Goal: Transaction & Acquisition: Purchase product/service

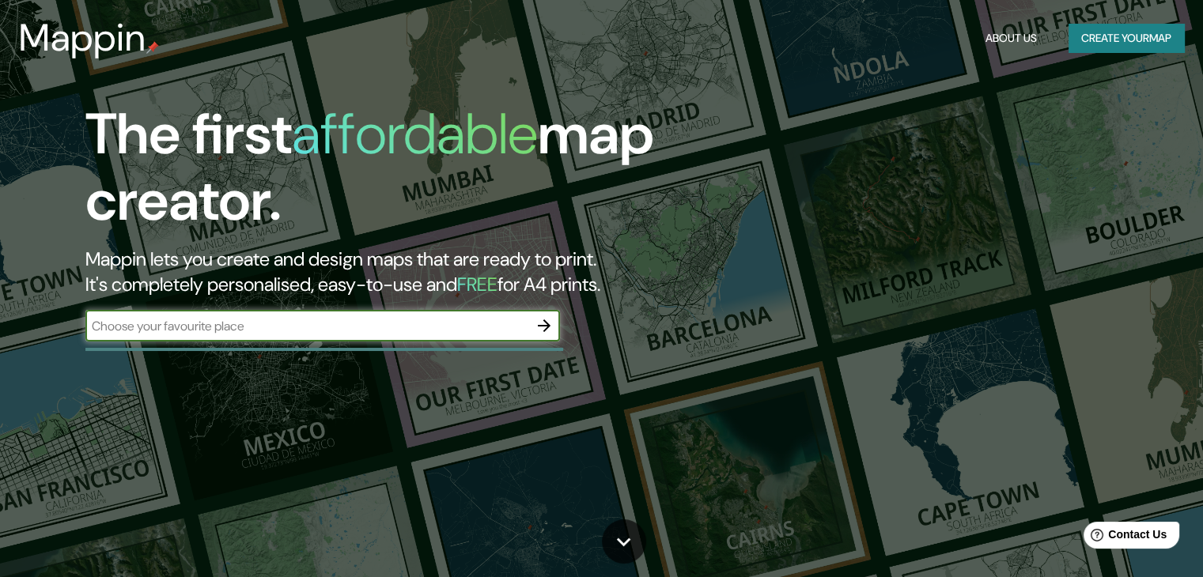
click at [1108, 47] on button "Create your map" at bounding box center [1126, 38] width 115 height 29
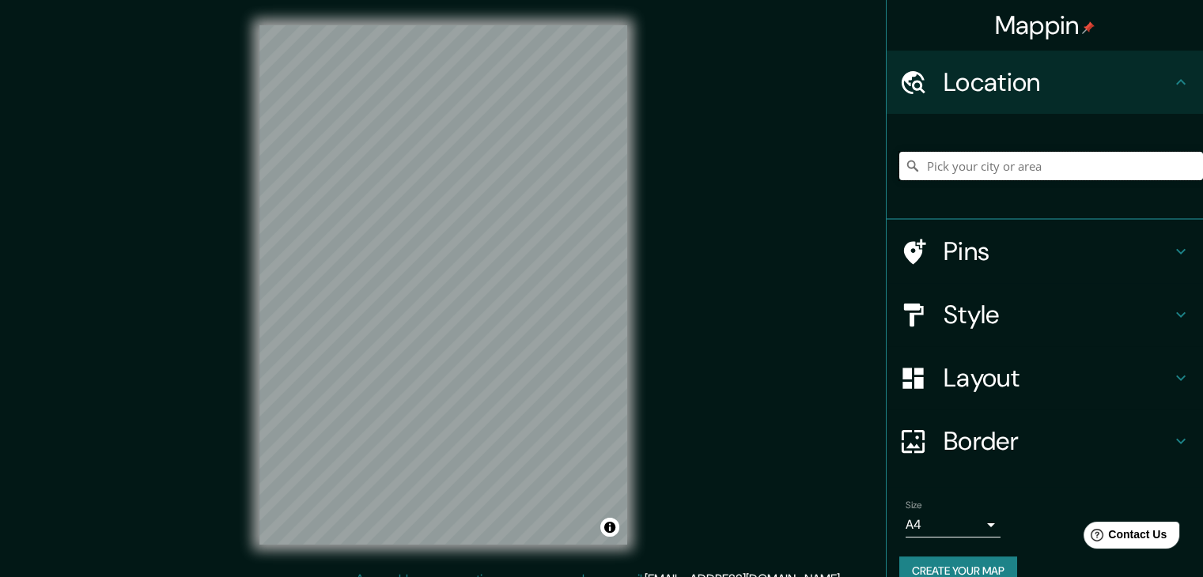
click at [1013, 172] on input "Pick your city or area" at bounding box center [1051, 166] width 304 height 28
type input "p"
click at [1013, 172] on input "iquitos" at bounding box center [1051, 166] width 304 height 28
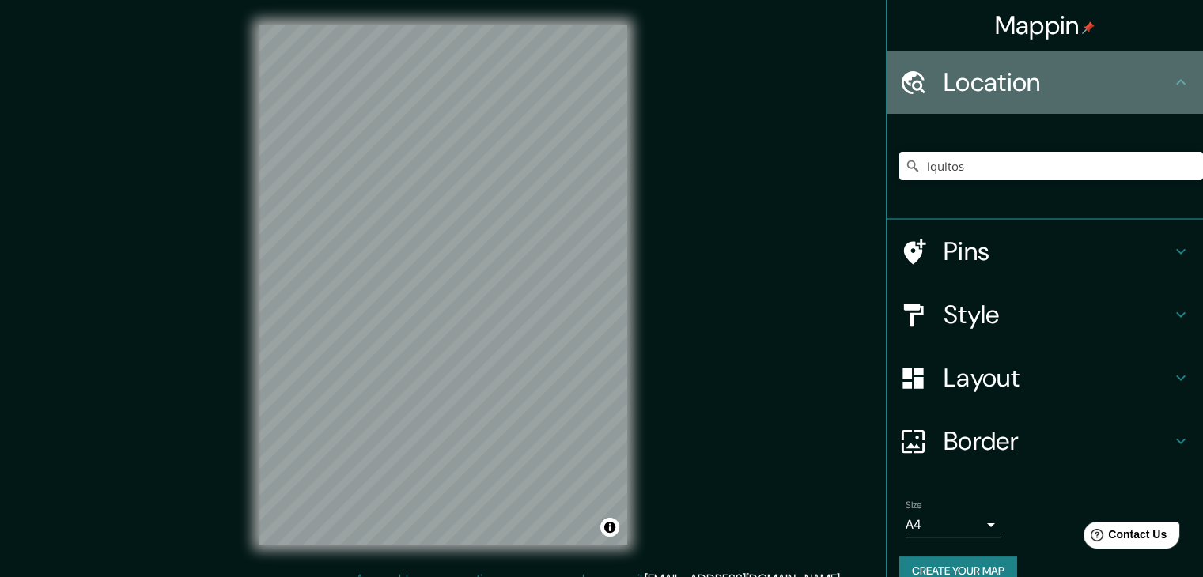
click at [1055, 90] on h4 "Location" at bounding box center [1058, 82] width 228 height 32
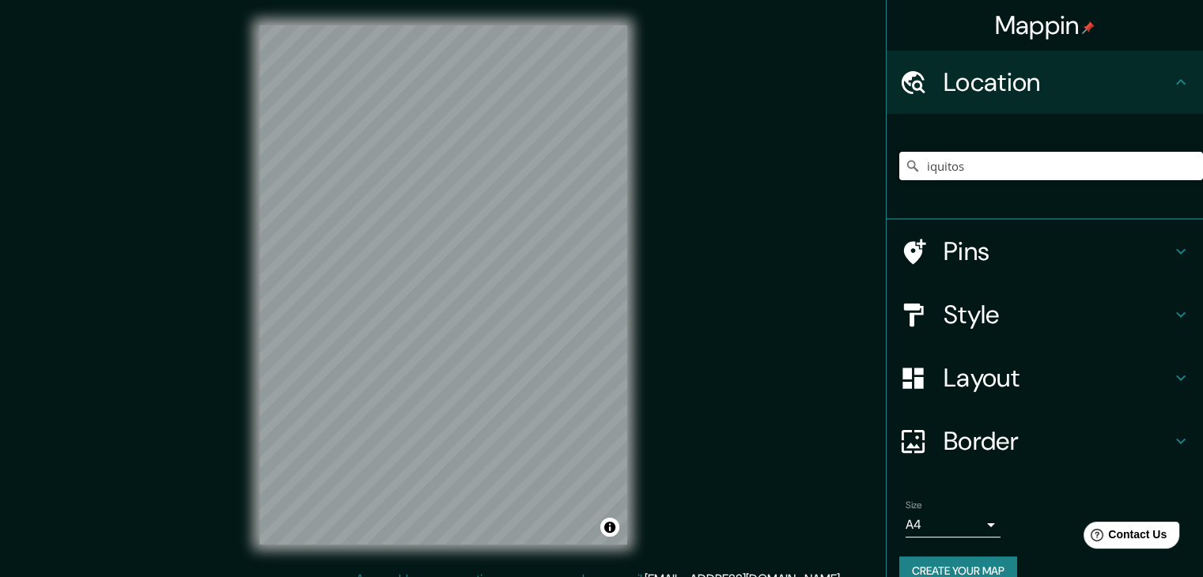
click at [1013, 180] on input "iquitos" at bounding box center [1051, 166] width 304 height 28
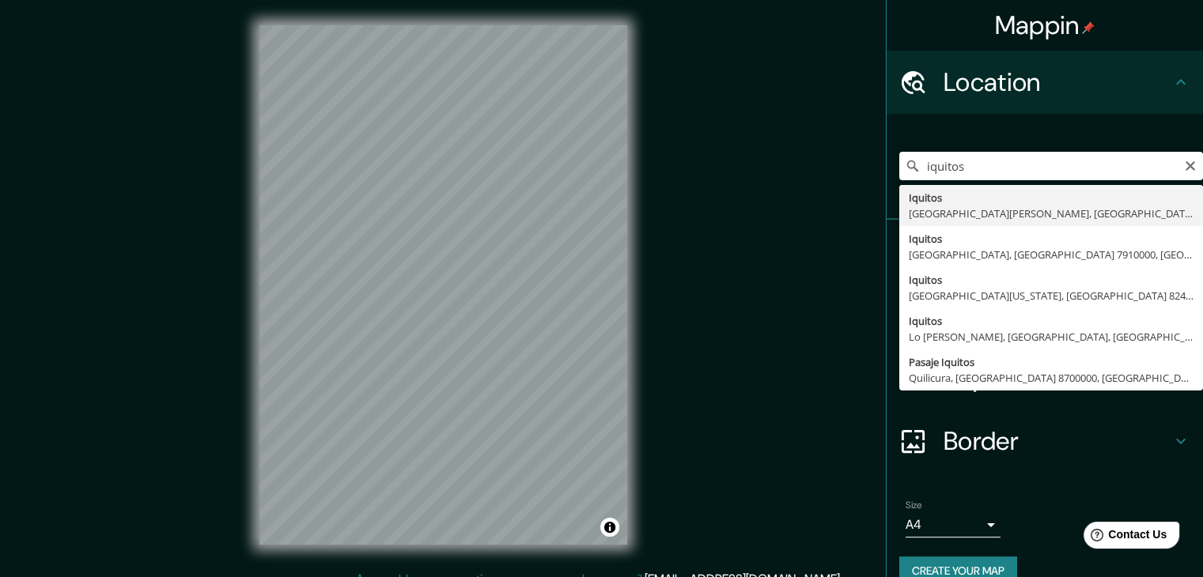
type input "Iquitos, [GEOGRAPHIC_DATA][PERSON_NAME], [GEOGRAPHIC_DATA]"
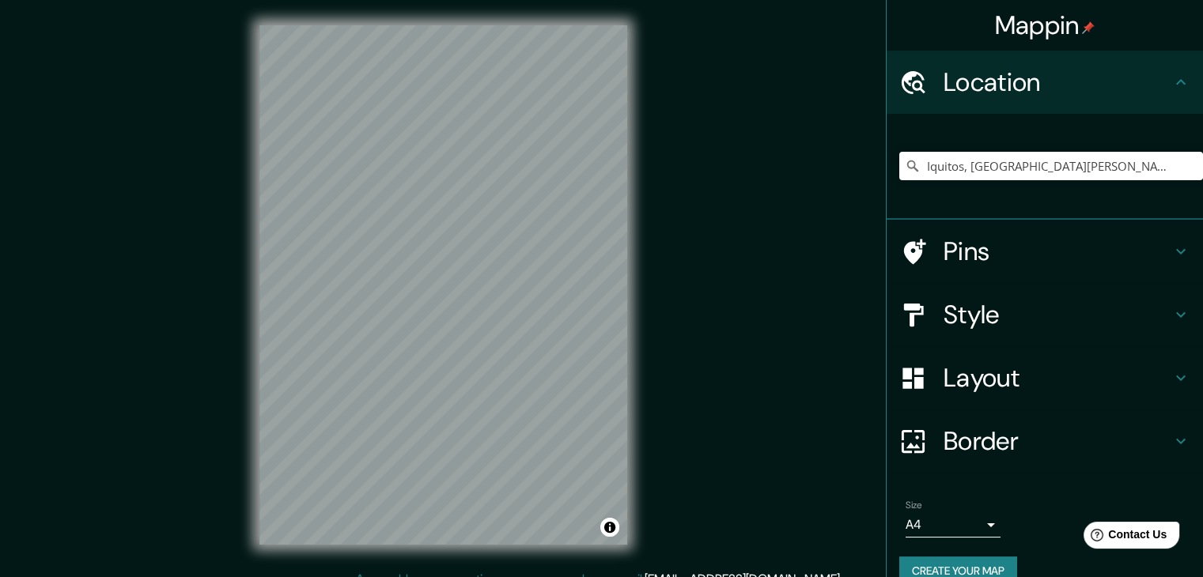
click at [941, 570] on button "Create your map" at bounding box center [958, 571] width 118 height 29
